Goal: Task Accomplishment & Management: Complete application form

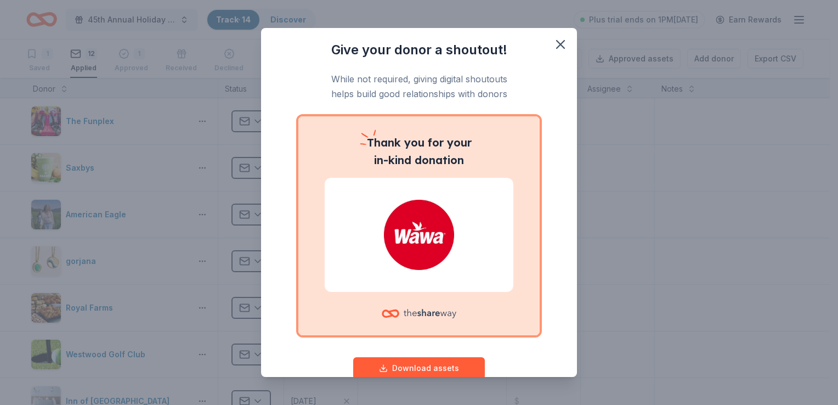
scroll to position [26, 0]
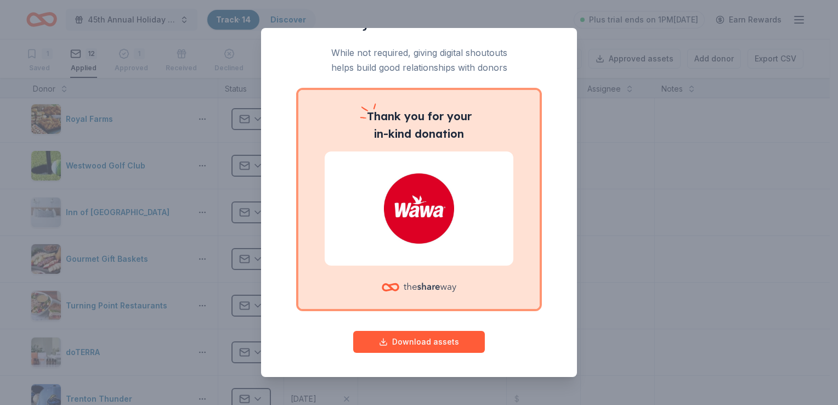
click at [544, 104] on div "Give your donor a shoutout! While not required, giving digital shoutouts helps …" at bounding box center [419, 187] width 272 height 345
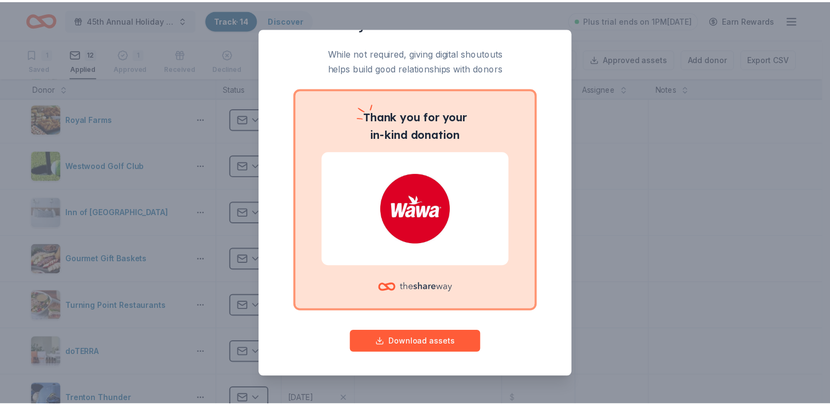
scroll to position [0, 0]
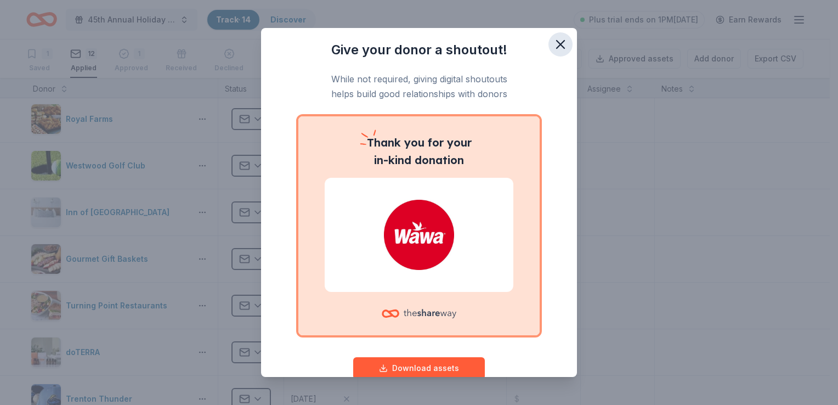
click at [553, 40] on icon "button" at bounding box center [560, 44] width 15 height 15
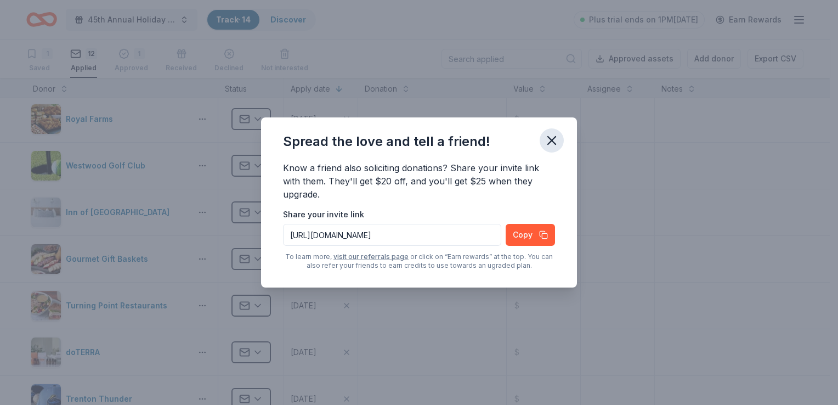
click at [555, 140] on icon "button" at bounding box center [551, 140] width 15 height 15
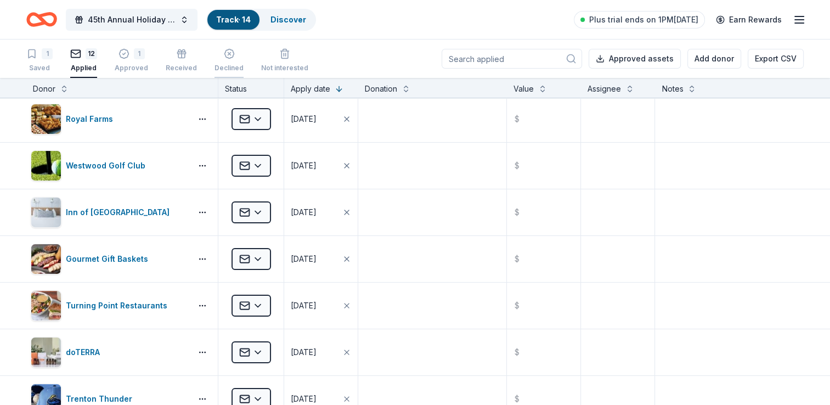
click at [225, 60] on div "Declined" at bounding box center [229, 60] width 29 height 24
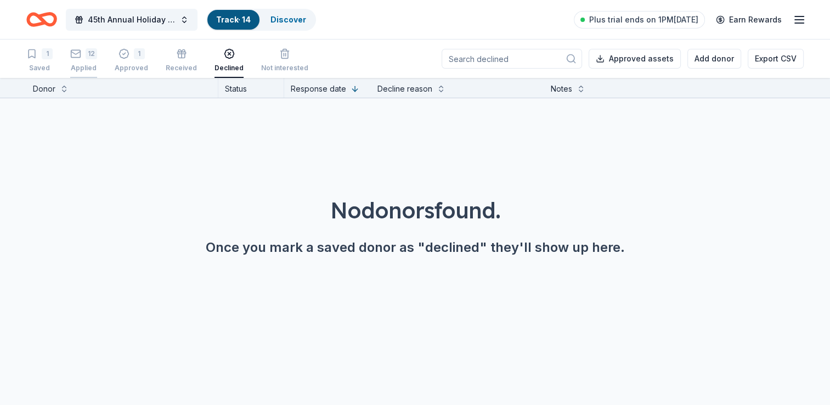
click at [80, 45] on button "12 Applied" at bounding box center [83, 61] width 27 height 34
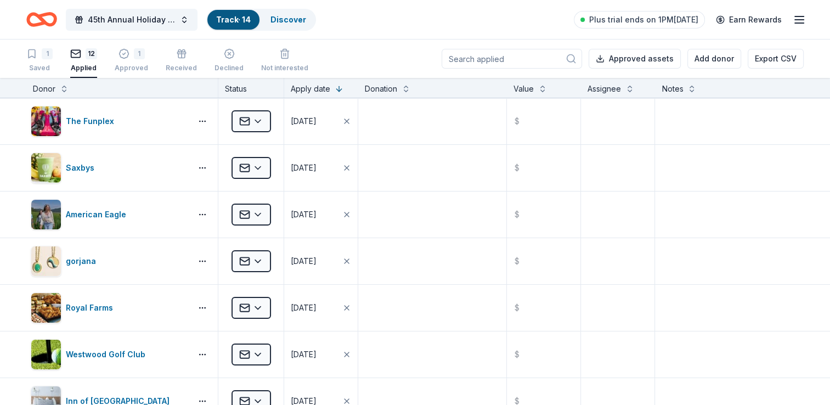
click at [525, 56] on input at bounding box center [512, 59] width 140 height 20
click at [291, 27] on div "Discover" at bounding box center [288, 20] width 53 height 20
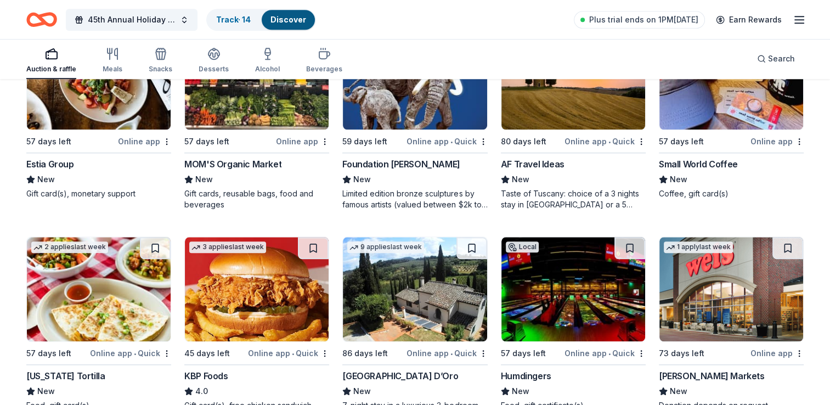
scroll to position [1029, 0]
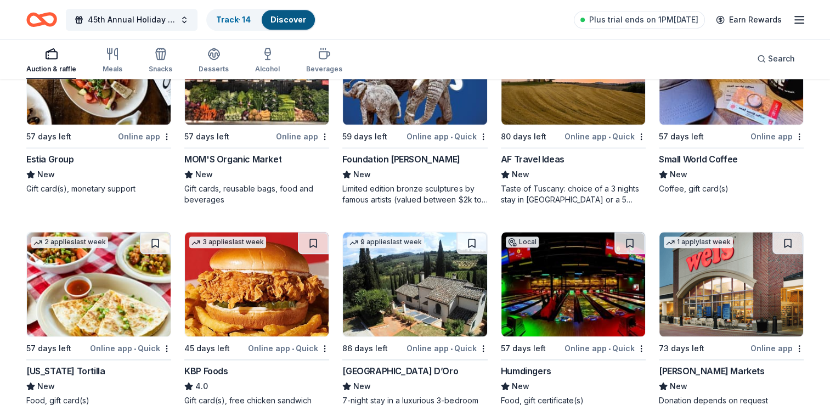
click at [415, 155] on div "Foundation [PERSON_NAME]" at bounding box center [400, 159] width 117 height 13
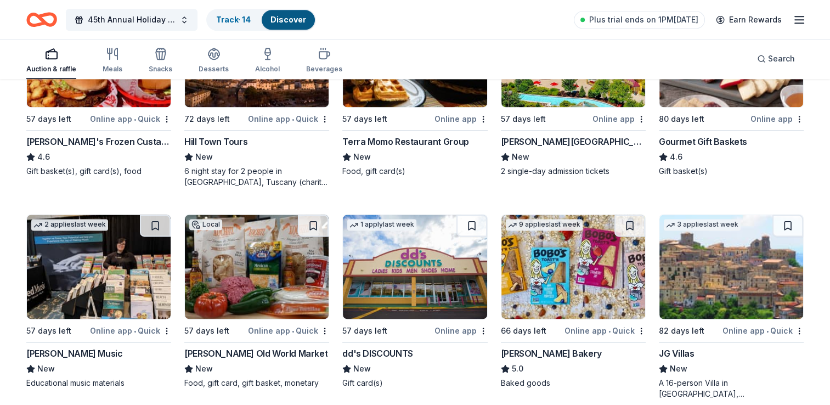
scroll to position [1470, 0]
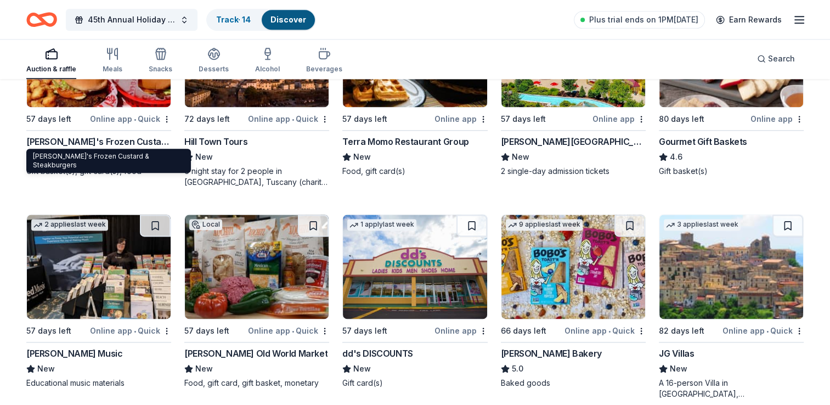
click at [122, 139] on div "[PERSON_NAME]'s Frozen Custard & Steakburgers" at bounding box center [98, 141] width 145 height 13
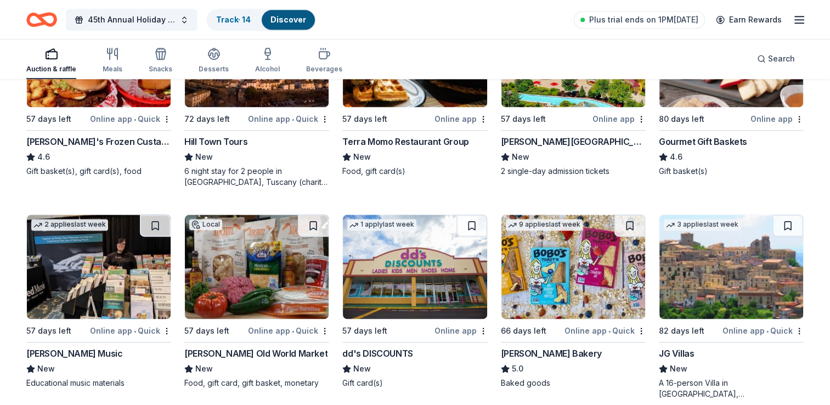
click at [133, 136] on div "[PERSON_NAME]'s Frozen Custard & Steakburgers" at bounding box center [98, 141] width 145 height 13
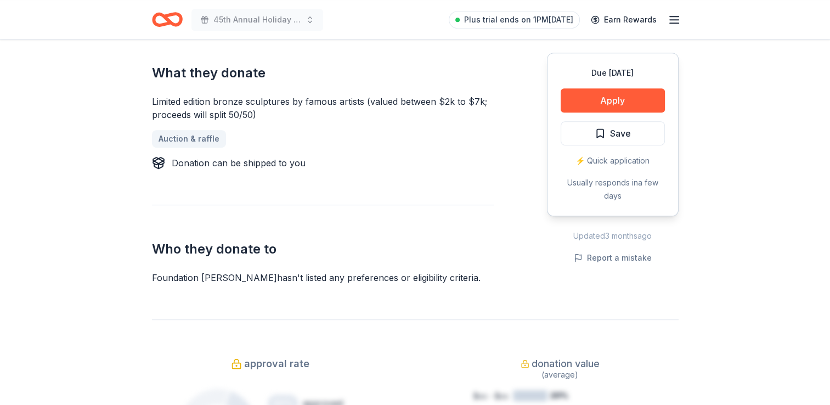
scroll to position [548, 0]
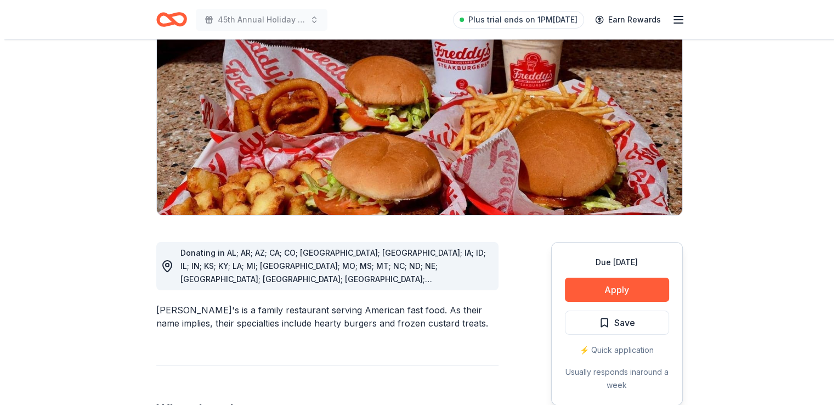
scroll to position [156, 0]
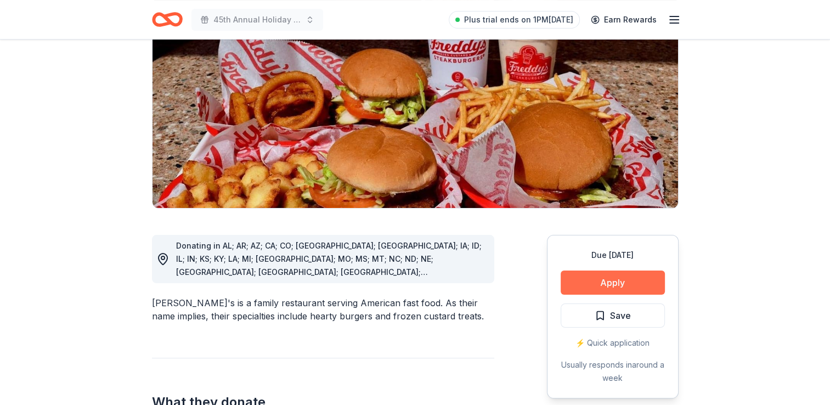
click at [599, 270] on button "Apply" at bounding box center [613, 282] width 104 height 24
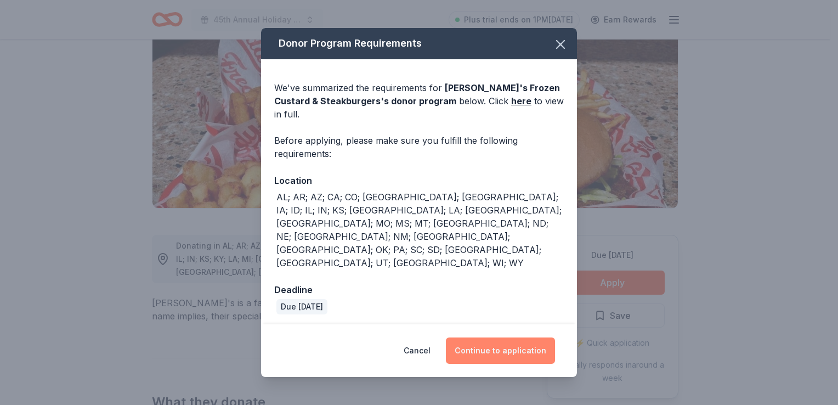
click at [501, 337] on button "Continue to application" at bounding box center [500, 350] width 109 height 26
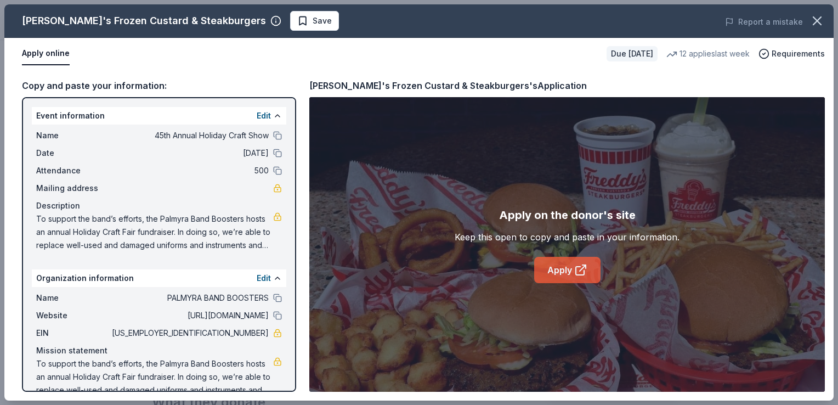
click at [556, 268] on link "Apply" at bounding box center [567, 270] width 66 height 26
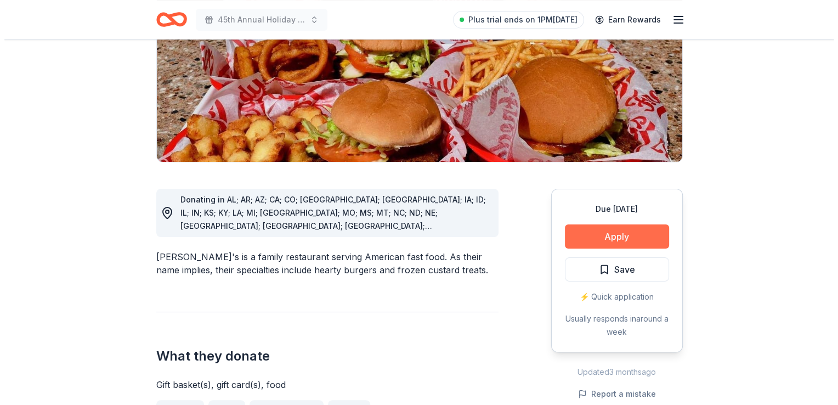
scroll to position [202, 0]
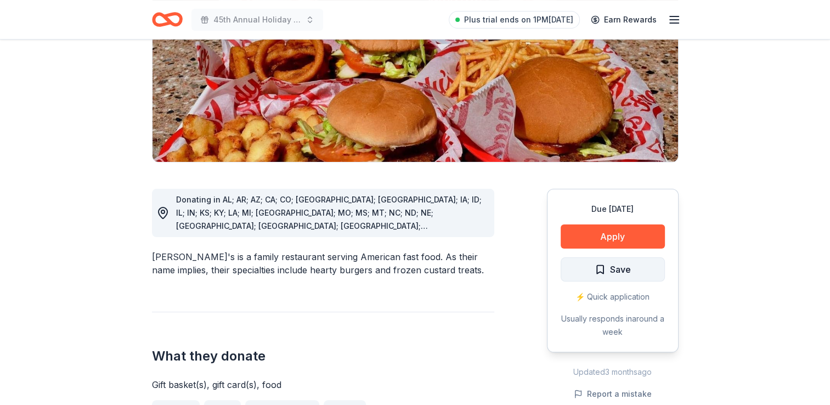
click at [610, 262] on span "Save" at bounding box center [620, 269] width 21 height 14
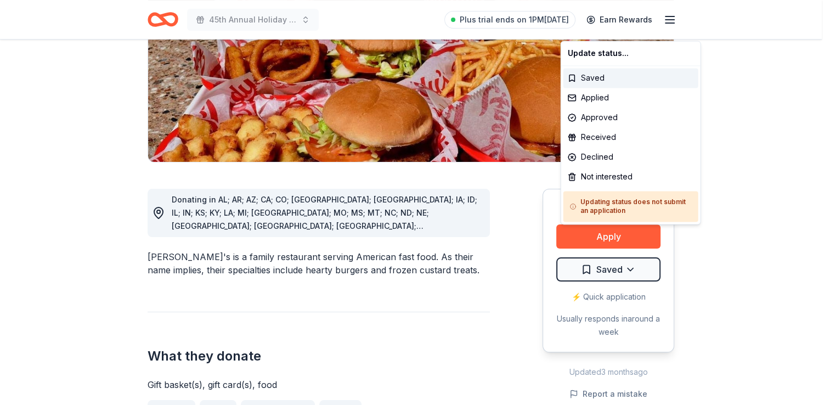
click at [610, 203] on html "45th Annual Holiday Craft Show Plus trial ends on 1PM[DATE] Earn Rewards Due [D…" at bounding box center [415, 0] width 830 height 405
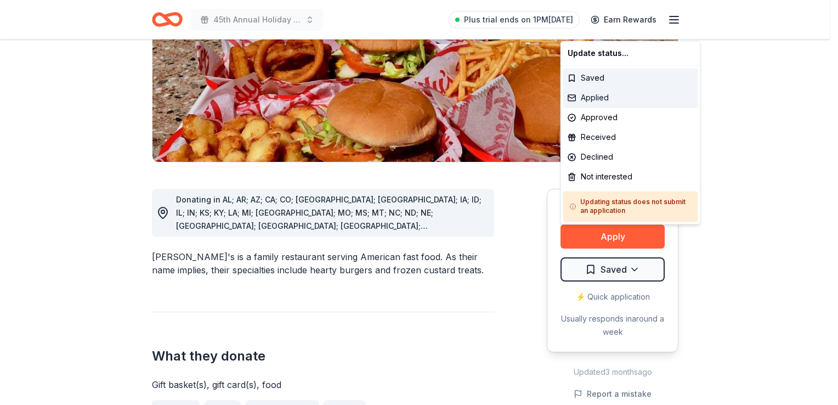
click at [590, 105] on div "Applied" at bounding box center [630, 98] width 135 height 20
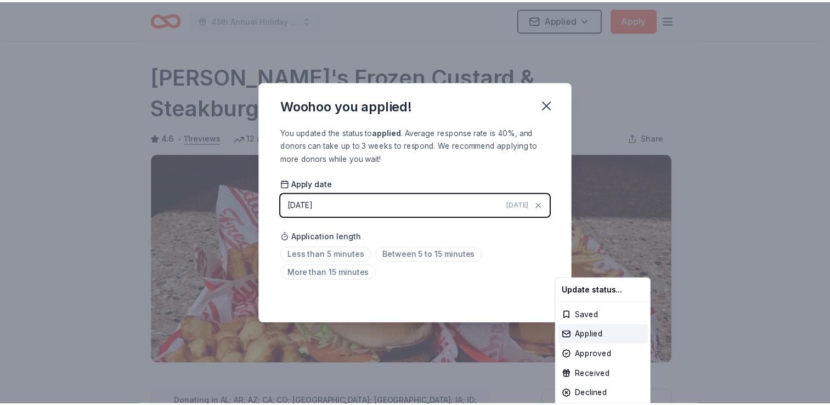
scroll to position [238, 0]
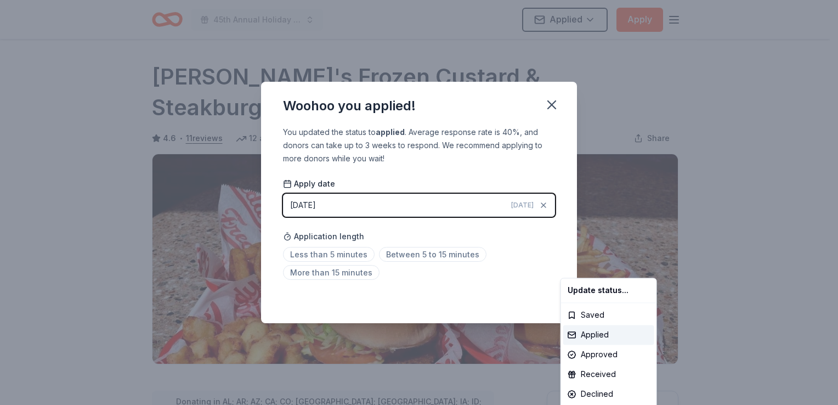
click at [316, 252] on html "45th Annual Holiday Craft Show Applied Apply Due [DATE] Share Freddy's Frozen C…" at bounding box center [419, 202] width 838 height 405
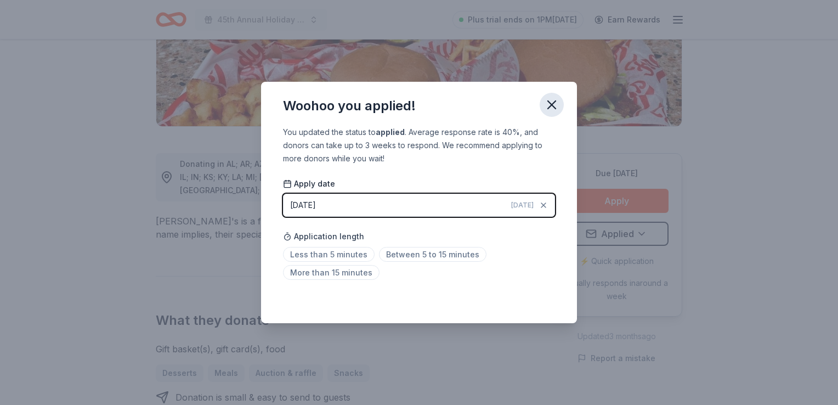
click at [550, 100] on icon "button" at bounding box center [551, 104] width 15 height 15
